Goal: Task Accomplishment & Management: Manage account settings

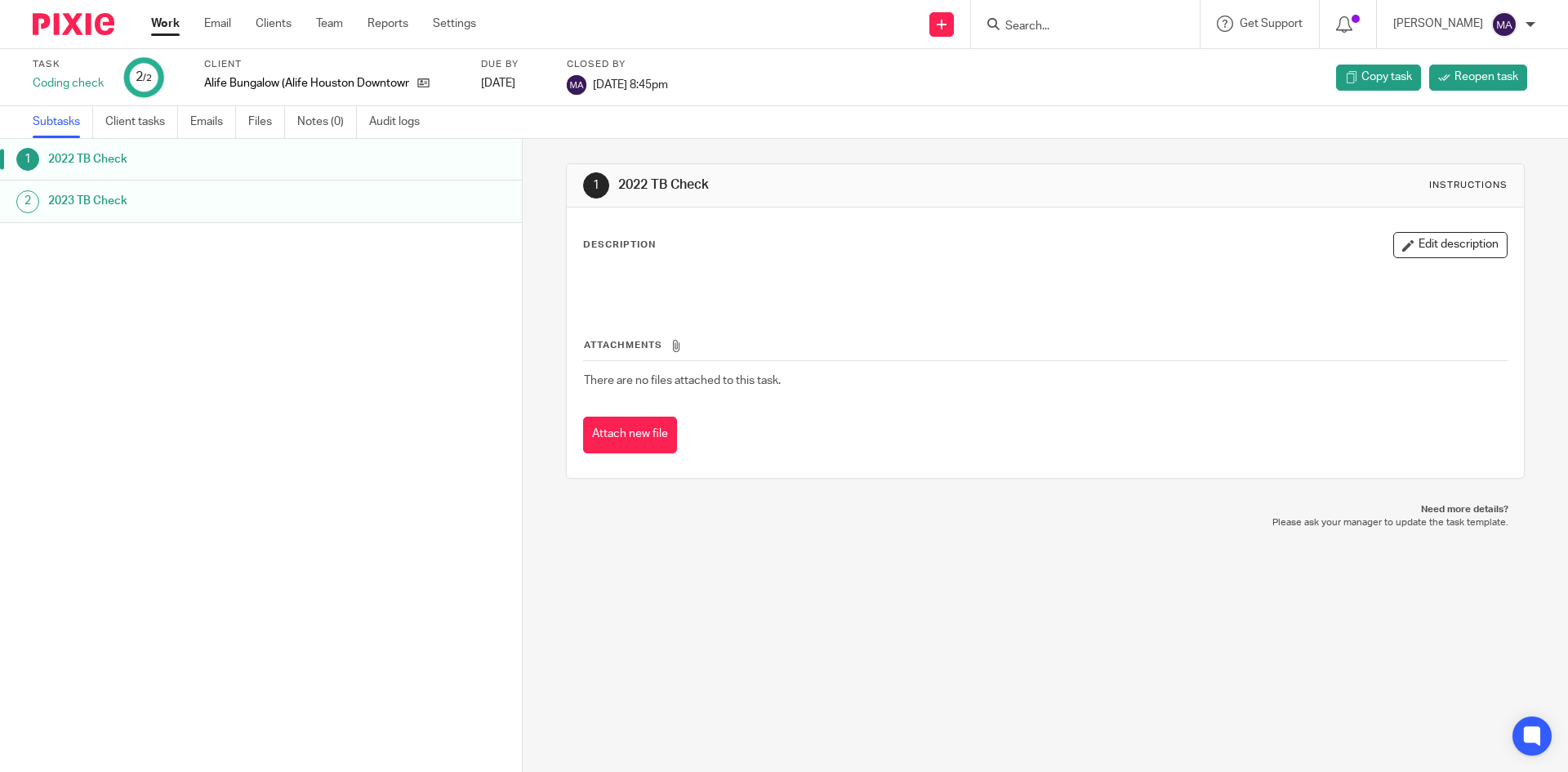
click at [169, 23] on link "Work" at bounding box center [166, 23] width 29 height 16
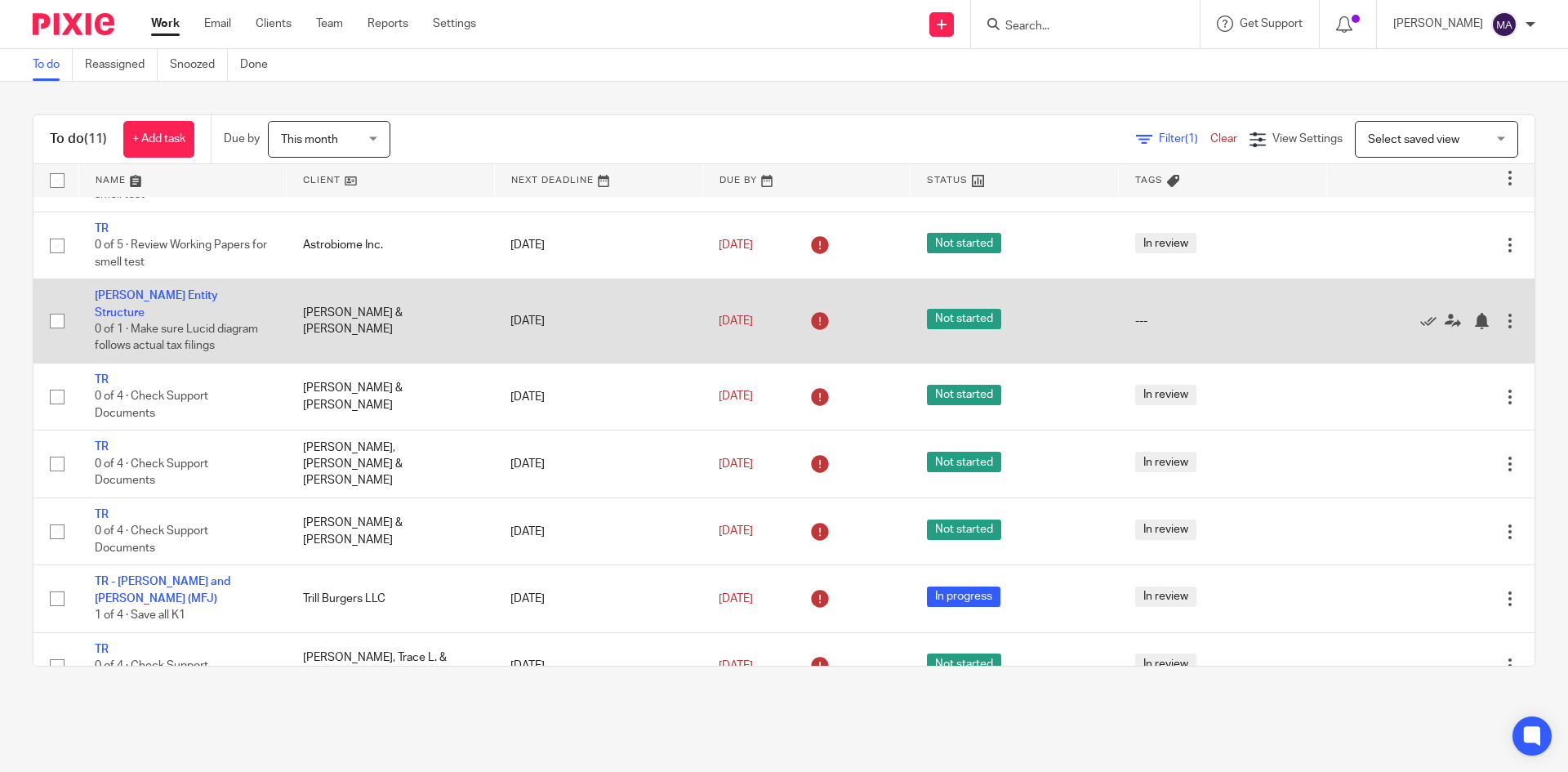
scroll to position [164, 0]
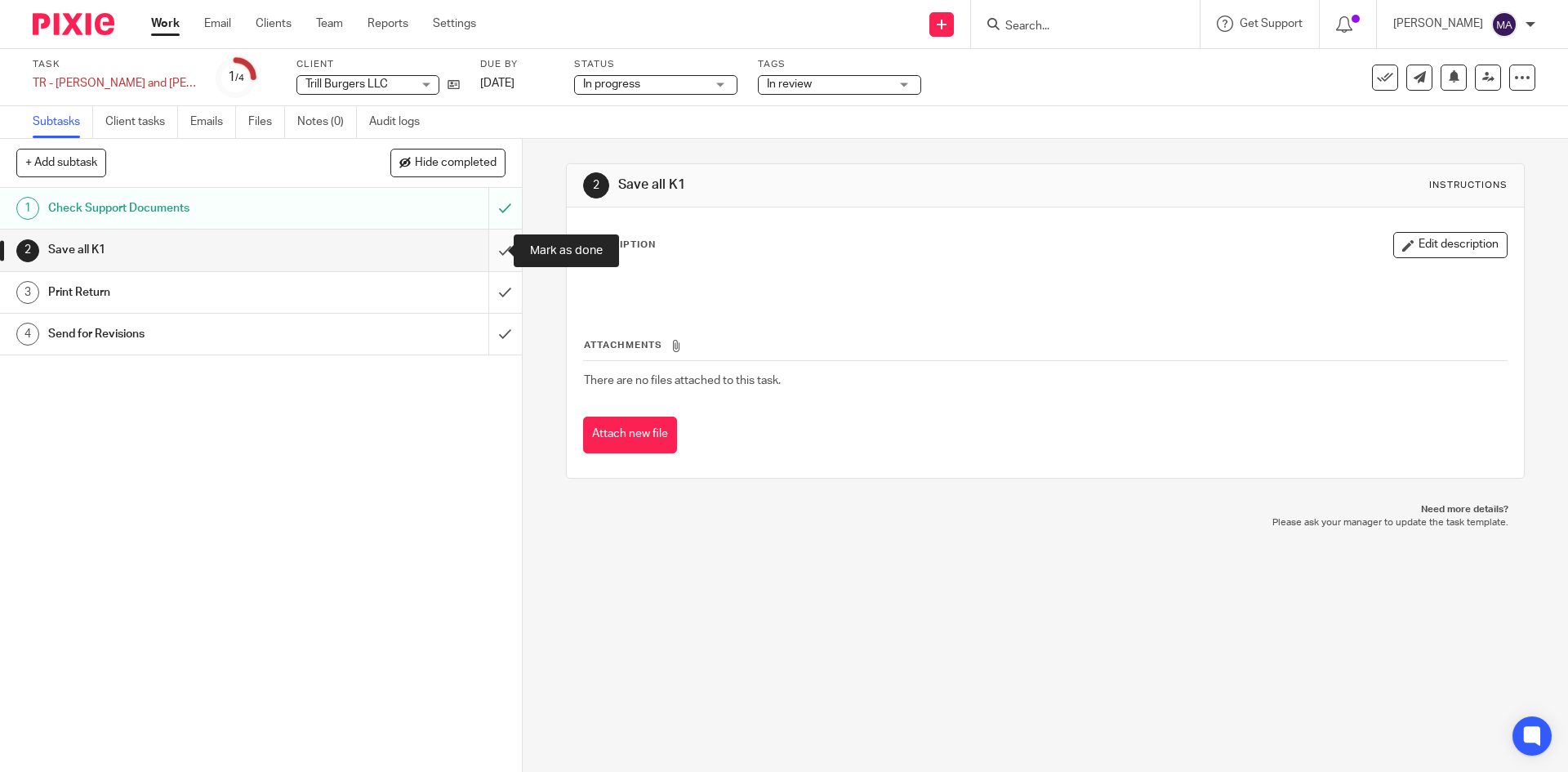
click at [487, 243] on input "submit" at bounding box center [261, 250] width 522 height 41
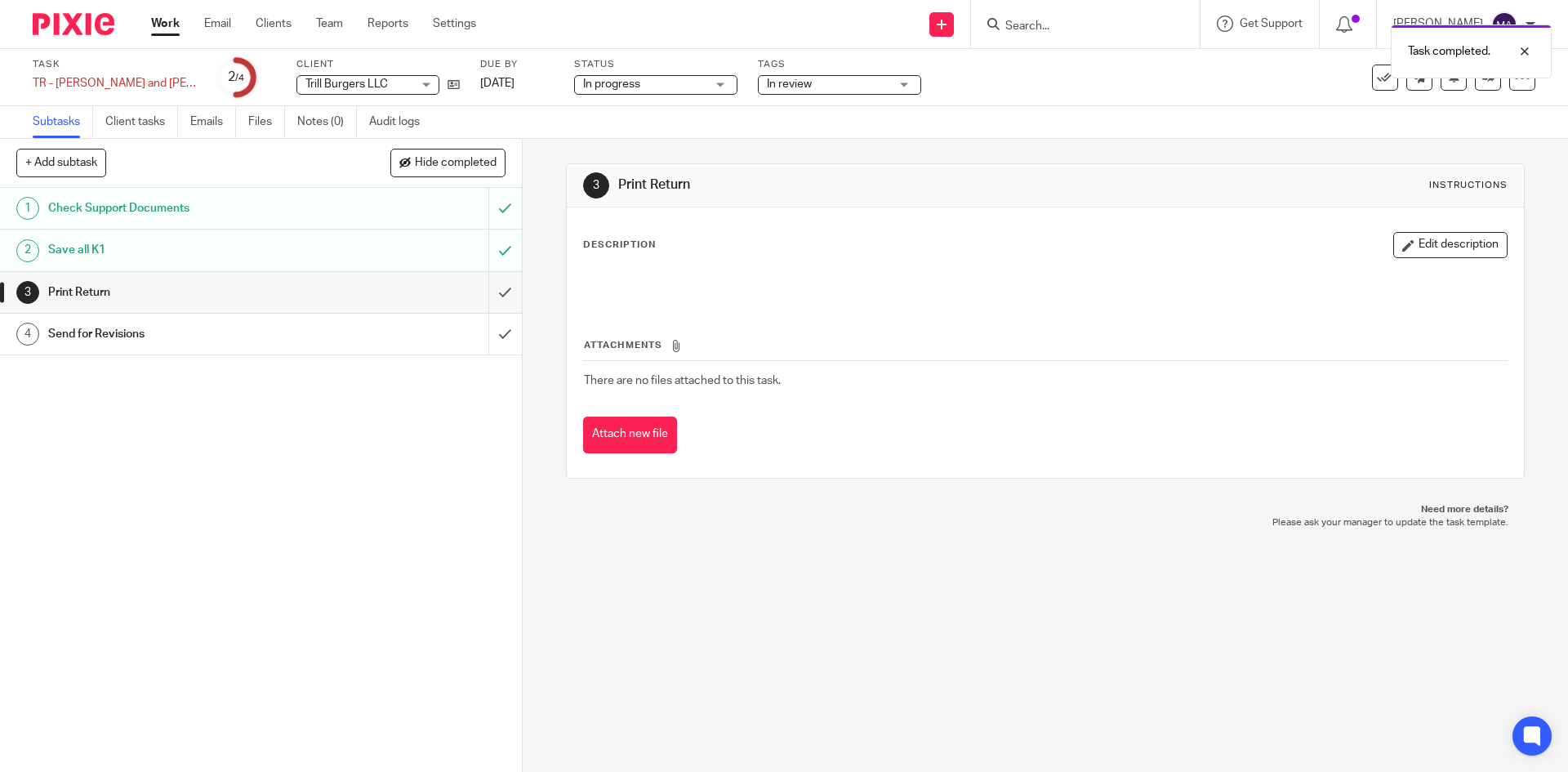
click at [307, 325] on h1 "Send for Revisions" at bounding box center [190, 333] width 283 height 24
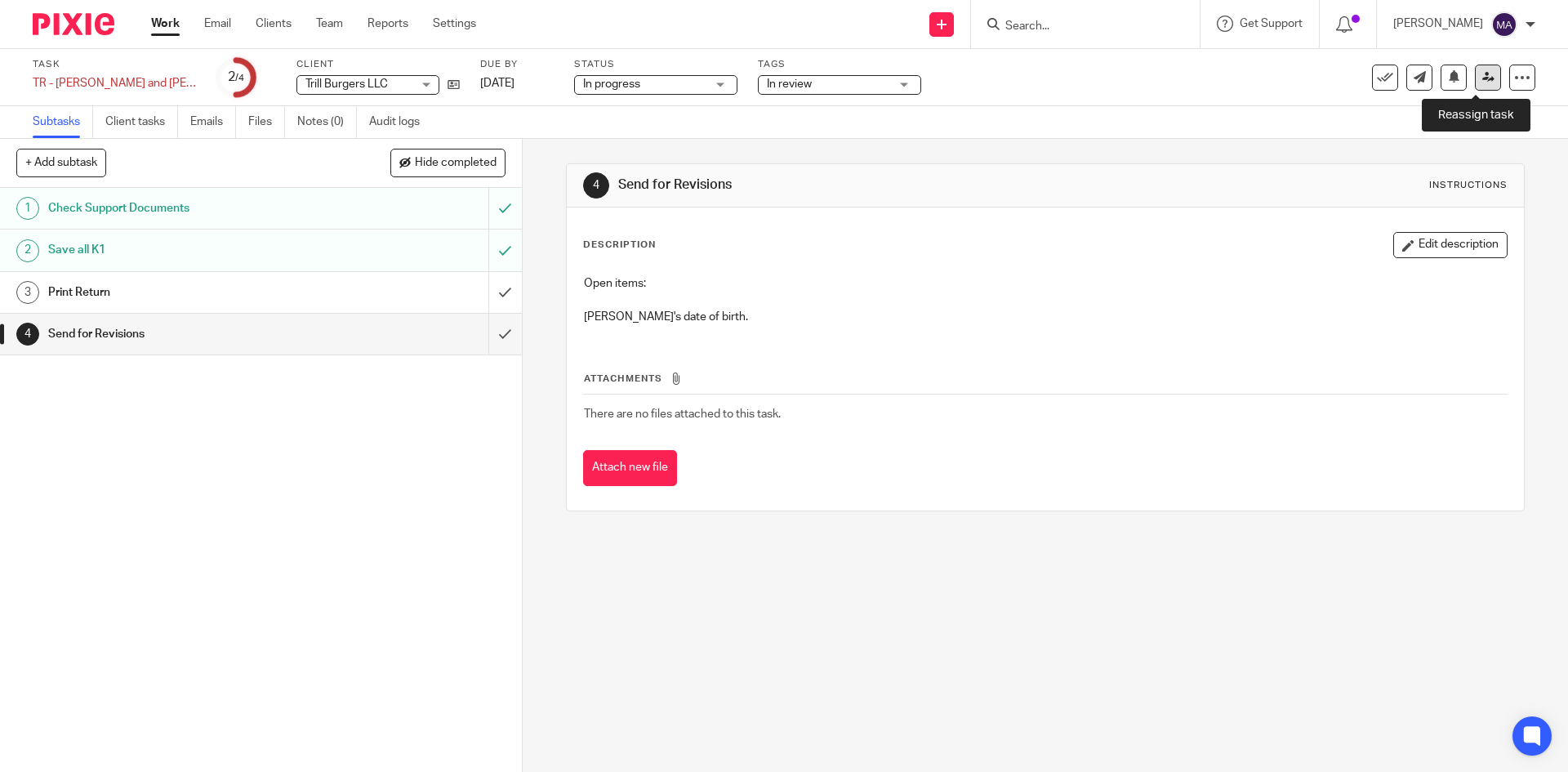
click at [1482, 77] on icon at bounding box center [1488, 77] width 13 height 13
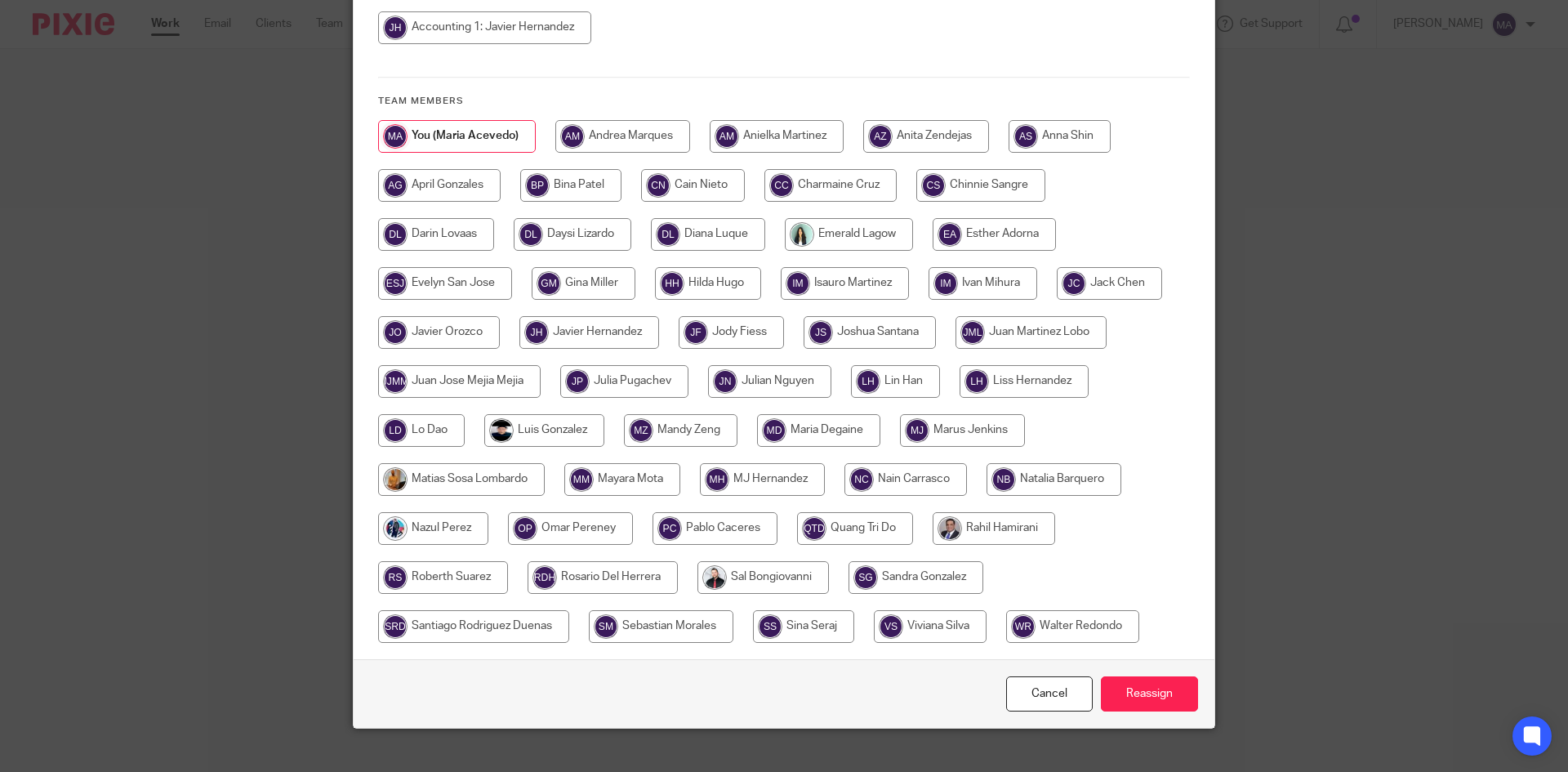
scroll to position [307, 0]
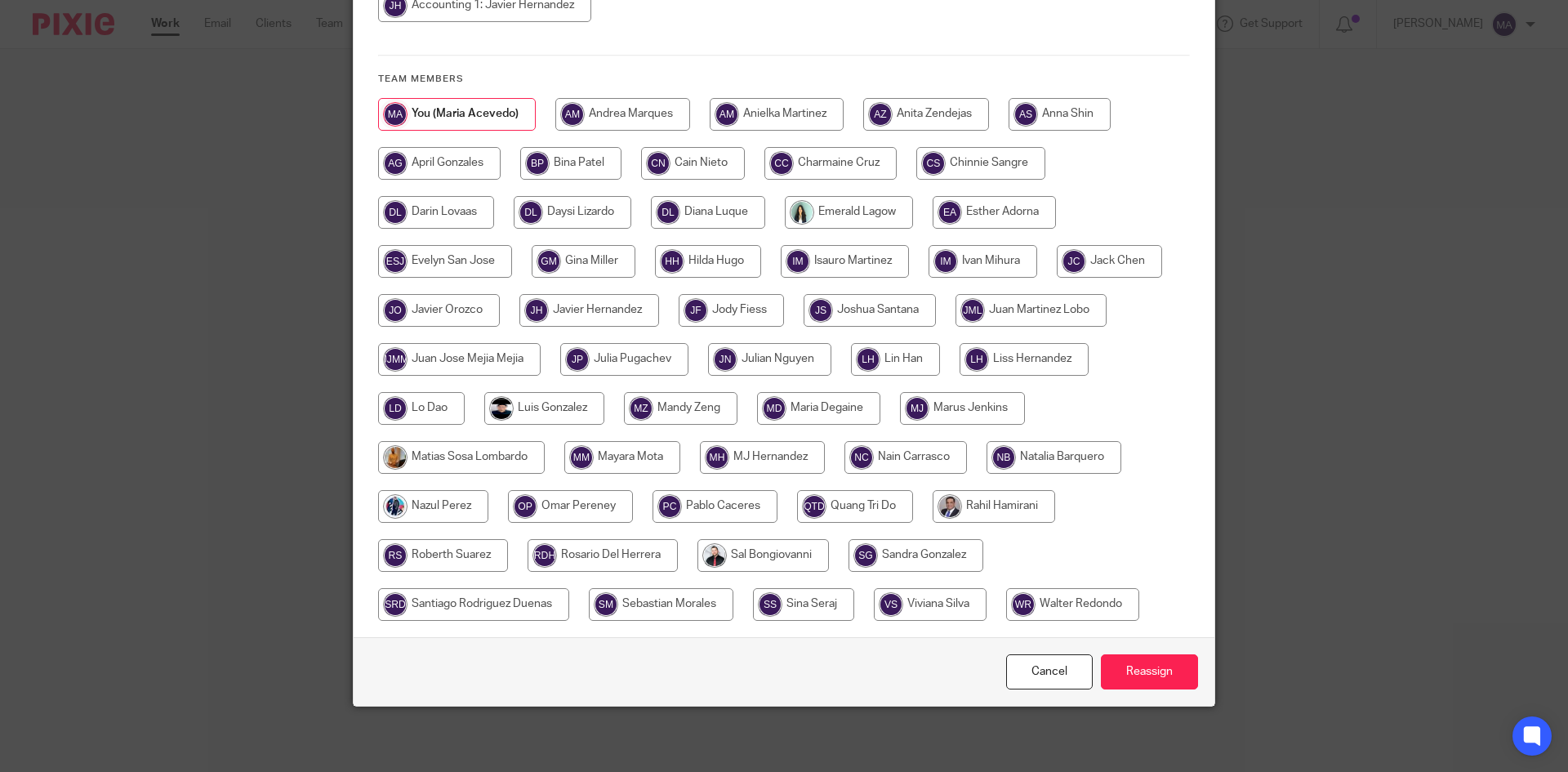
click at [1009, 510] on input "radio" at bounding box center [994, 507] width 122 height 33
radio input "true"
click at [1138, 671] on input "Reassign" at bounding box center [1150, 671] width 97 height 35
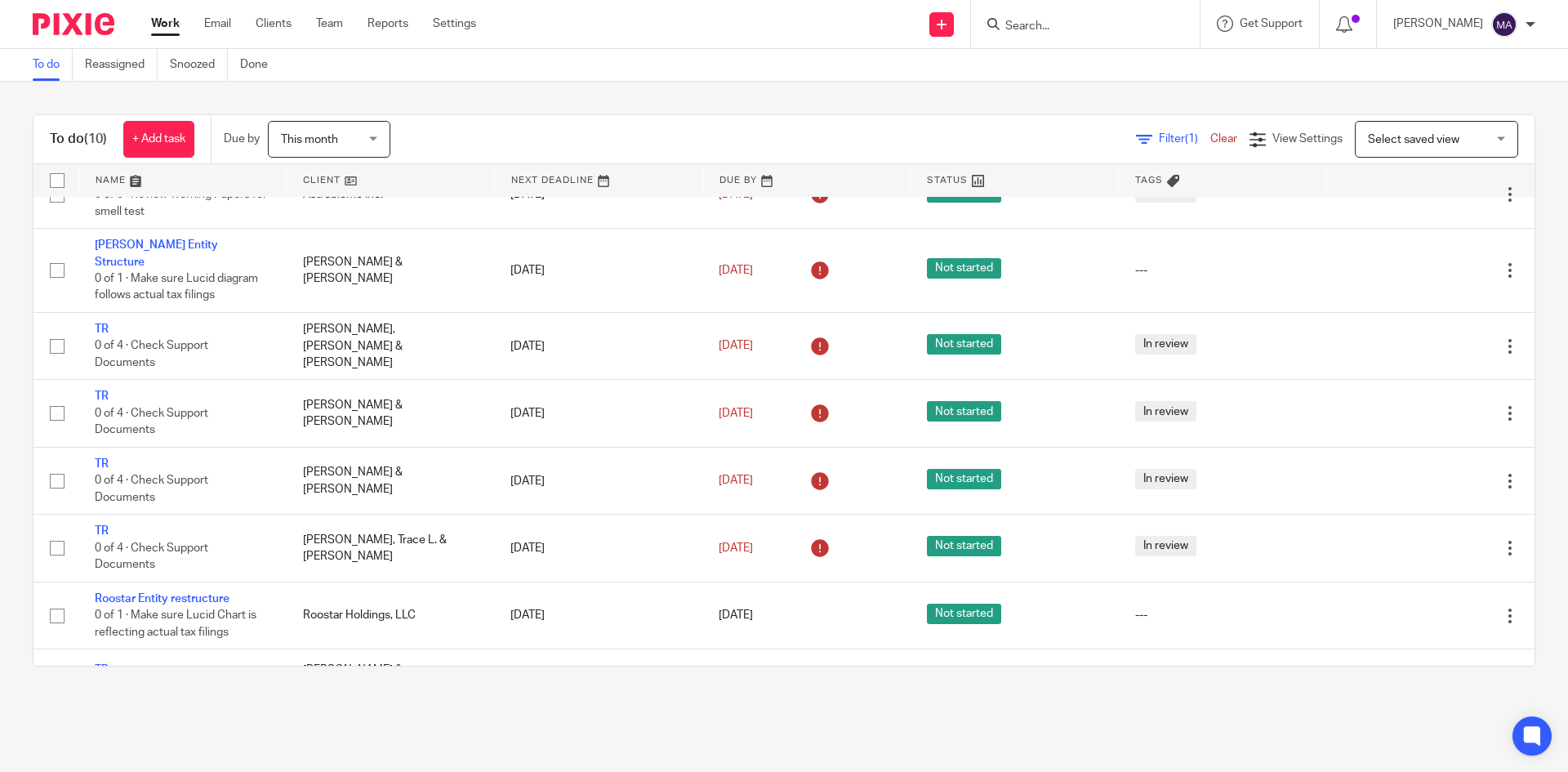
scroll to position [196, 0]
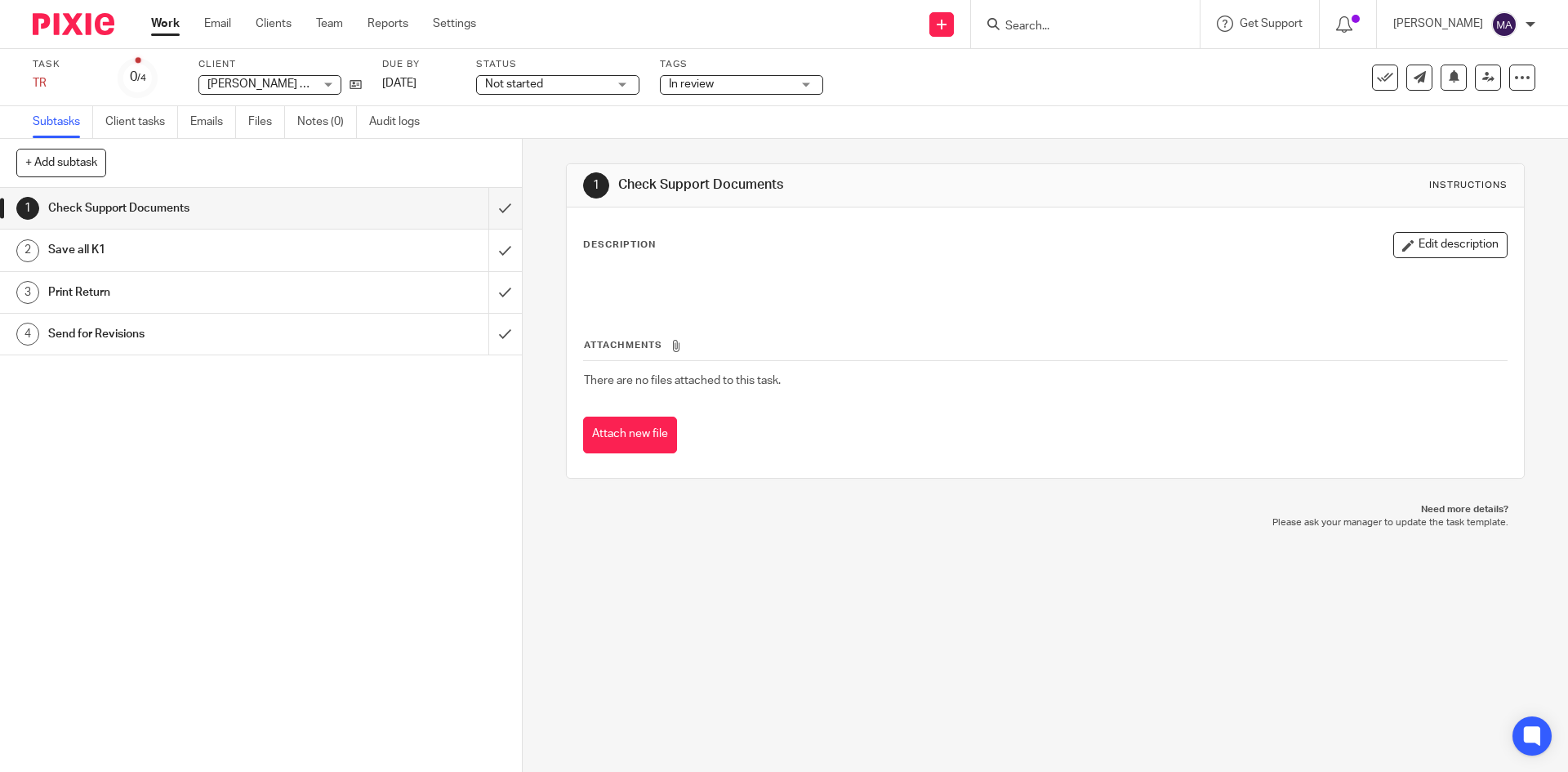
click at [618, 87] on div "Not started Not started" at bounding box center [558, 85] width 164 height 19
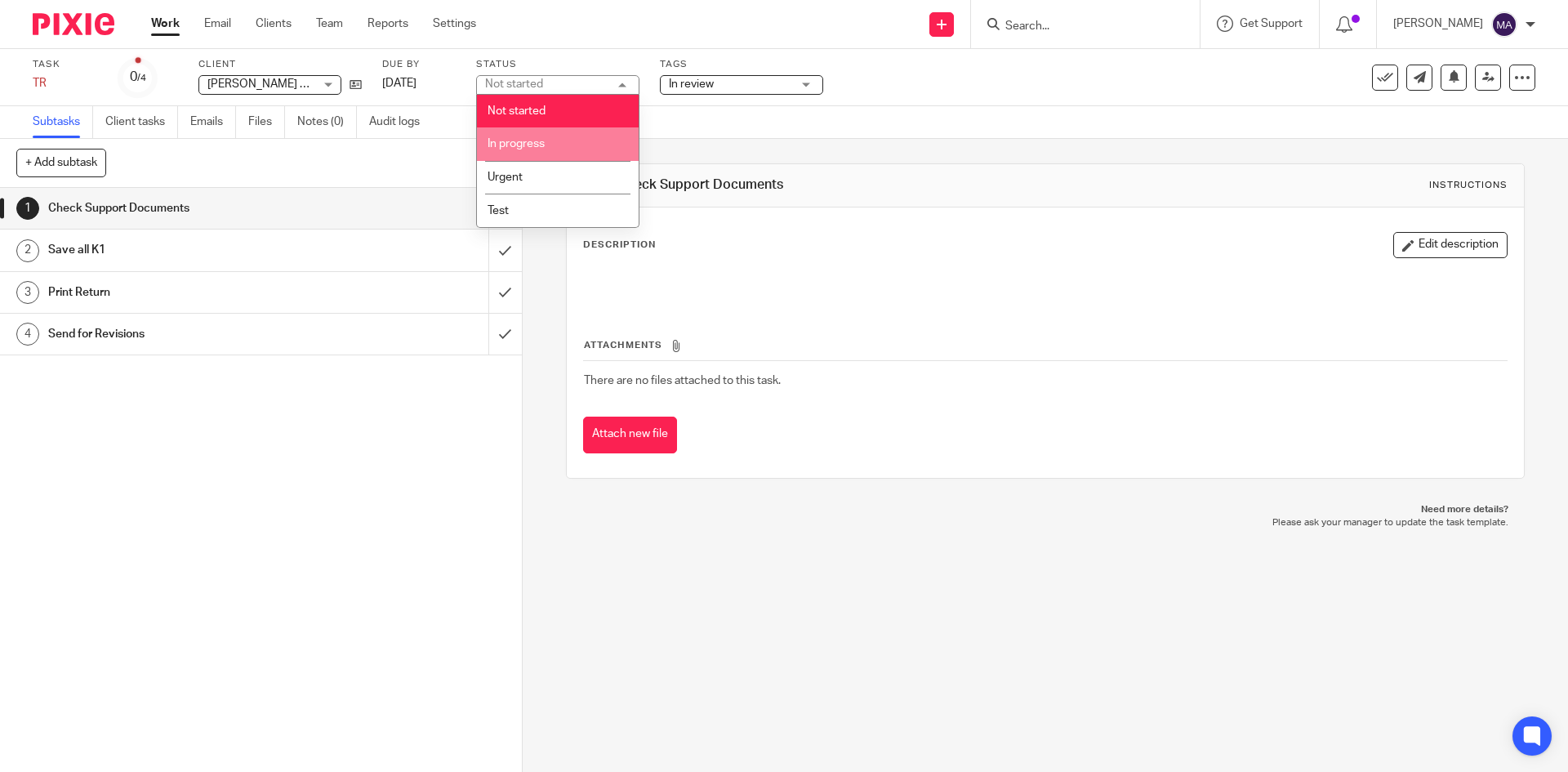
click at [572, 148] on li "In progress" at bounding box center [557, 144] width 162 height 34
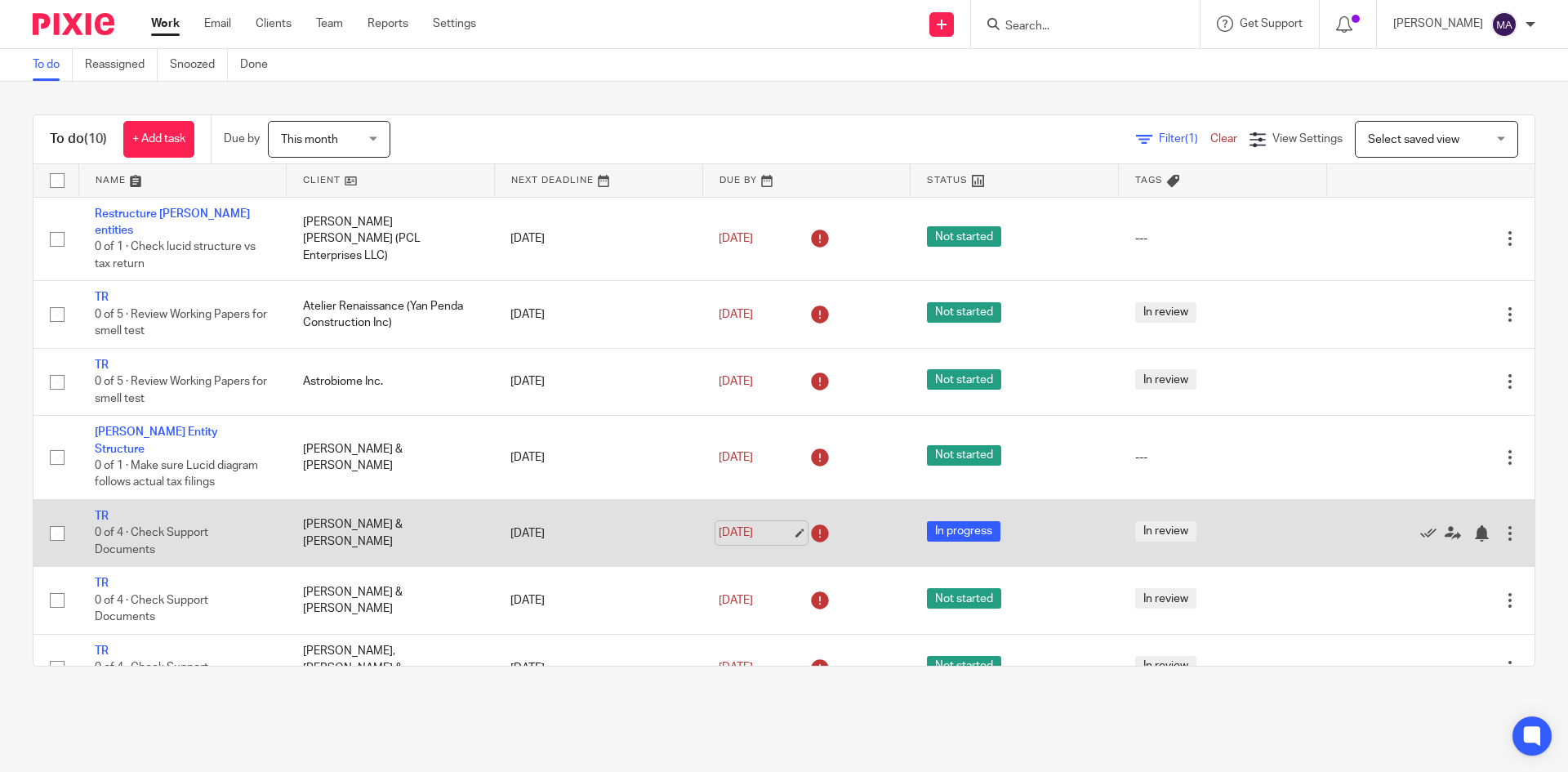
click at [781, 524] on link "[DATE]" at bounding box center [755, 533] width 74 height 17
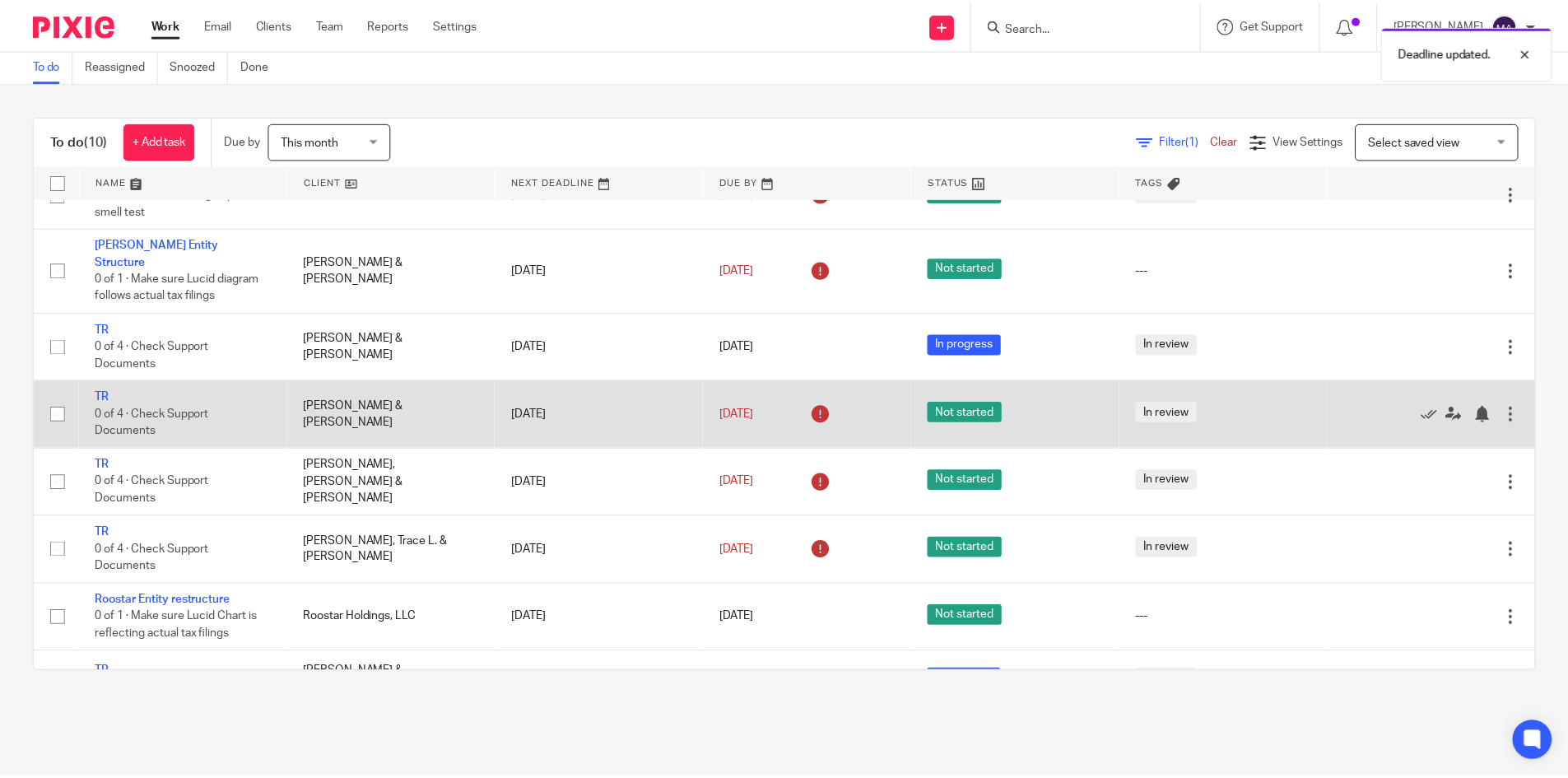
scroll to position [197, 0]
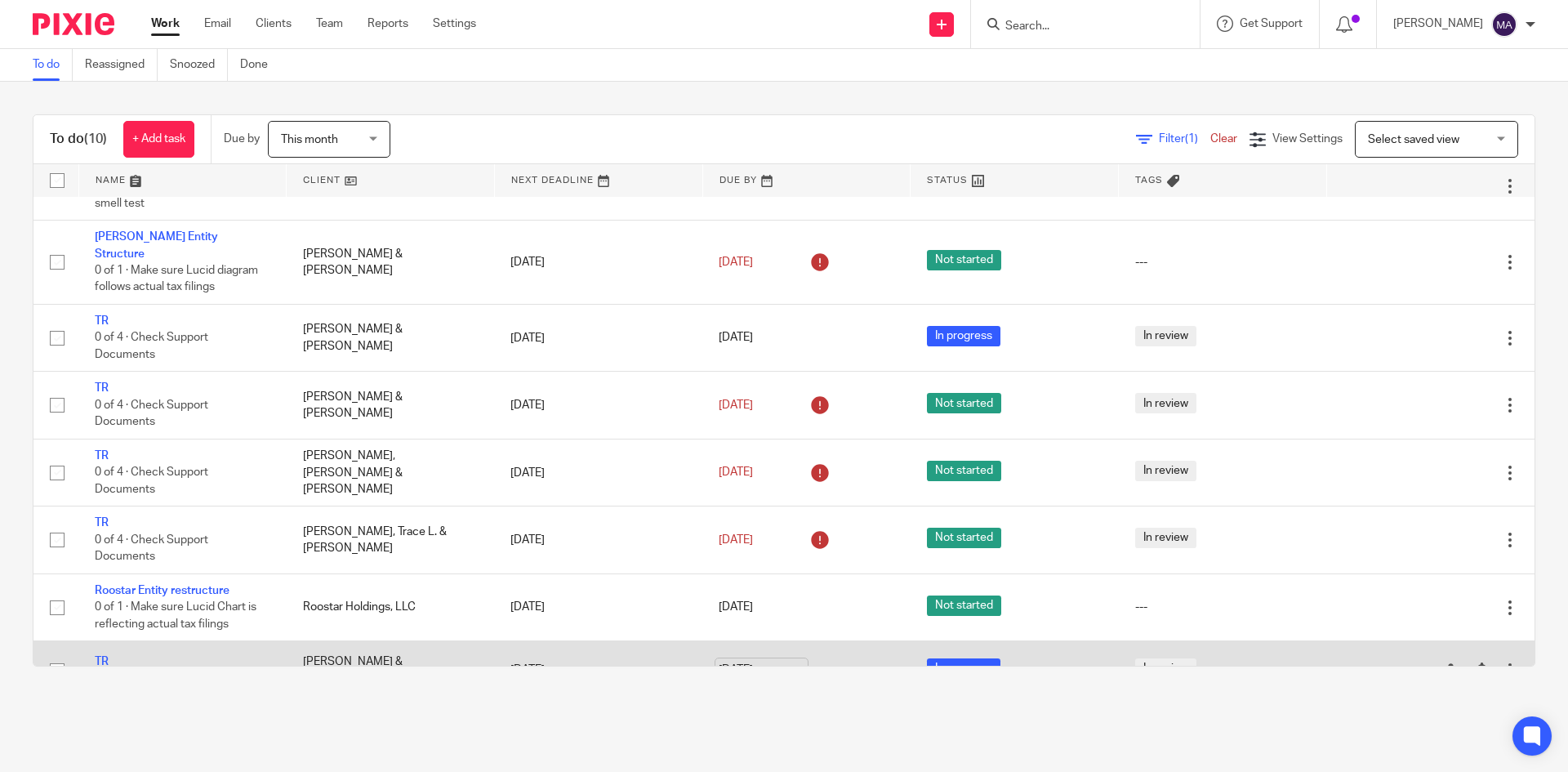
click at [776, 662] on link "[DATE]" at bounding box center [755, 670] width 74 height 17
click at [781, 662] on link "Sep 16, 2025" at bounding box center [755, 670] width 74 height 17
